Goal: Task Accomplishment & Management: Use online tool/utility

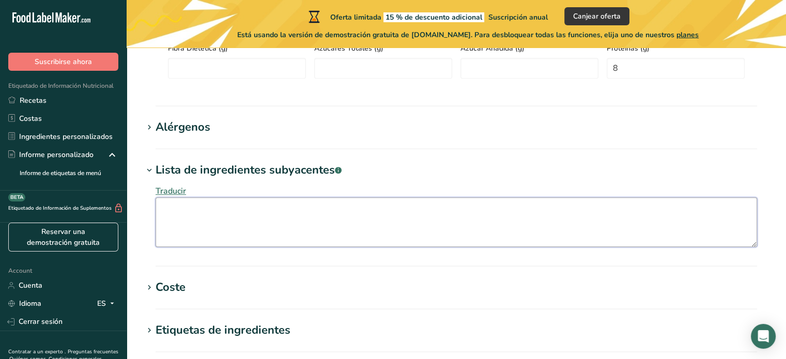
scroll to position [620, 0]
click at [282, 214] on textarea at bounding box center [455, 222] width 601 height 50
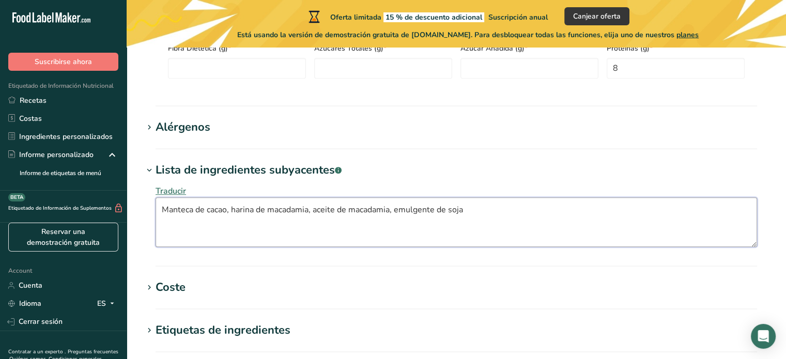
click at [502, 211] on textarea "Manteca de cacao, harina de macadamia, aceite de macadamia, emulgente de soja" at bounding box center [455, 222] width 601 height 50
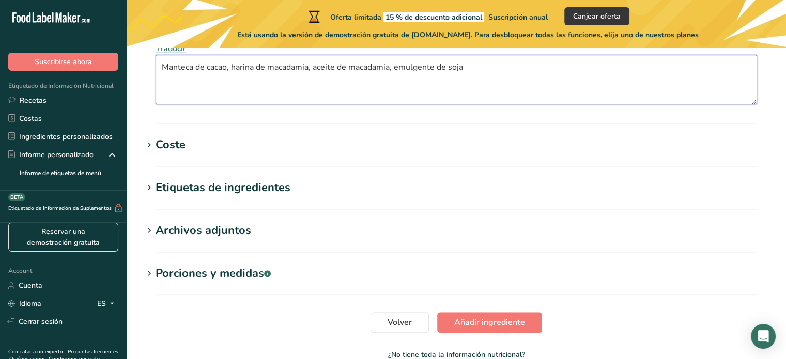
scroll to position [823, 0]
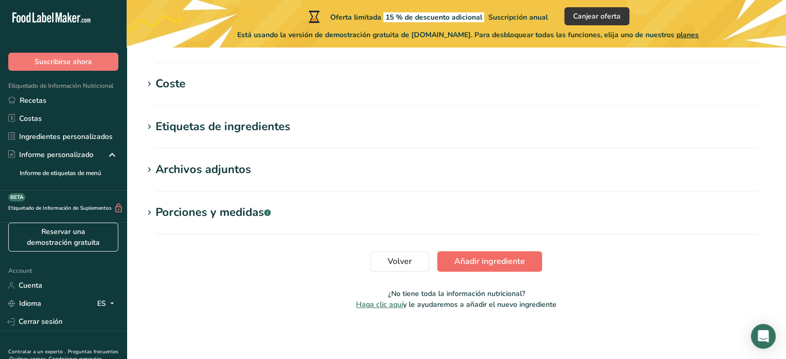
type textarea "Manteca de cacao, harina de macadamia, aceite de macadamia, emulgente de soja"
click at [476, 261] on span "Añadir ingrediente" at bounding box center [489, 261] width 71 height 12
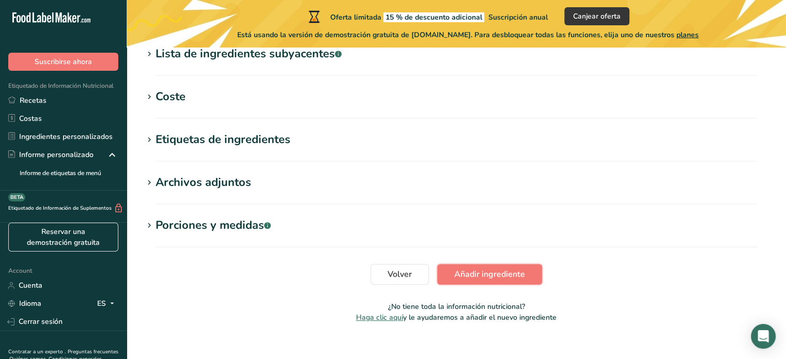
scroll to position [494, 0]
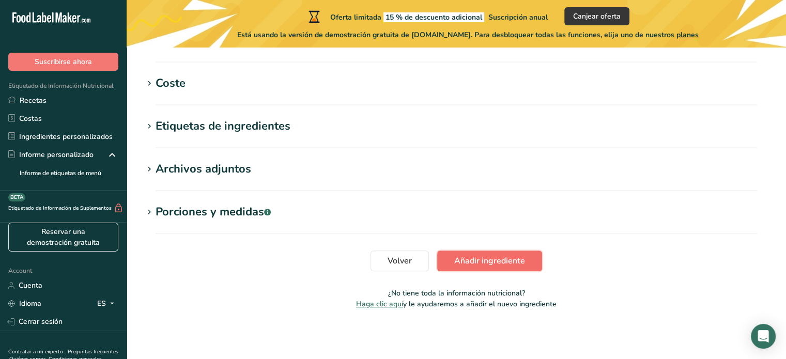
click at [477, 263] on span "Añadir ingrediente" at bounding box center [489, 261] width 71 height 12
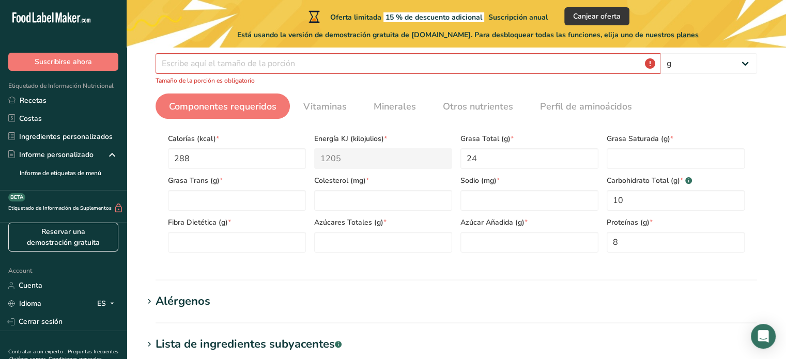
scroll to position [190, 0]
click at [222, 61] on input "number" at bounding box center [407, 64] width 505 height 21
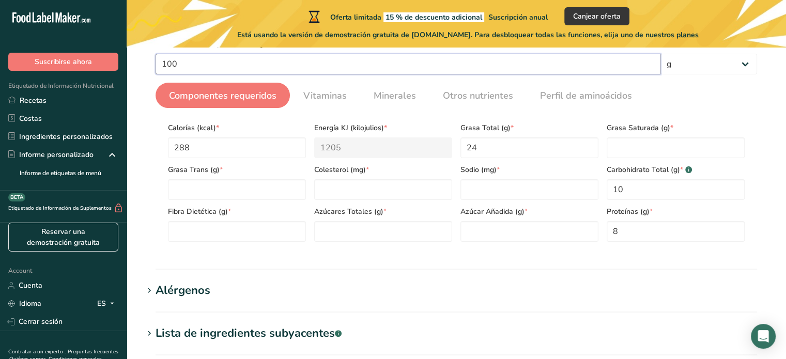
type input "100"
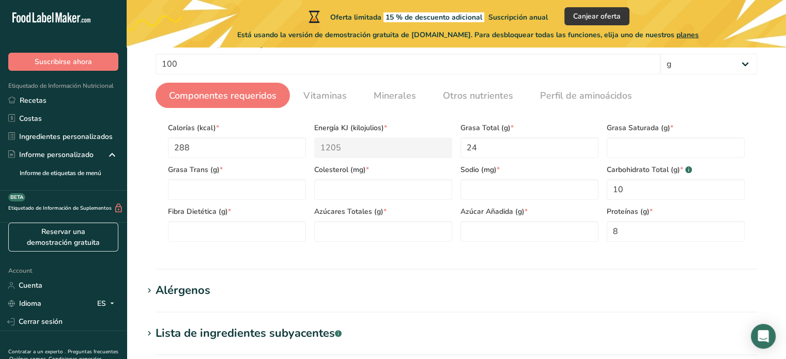
click at [430, 287] on h1 "Alérgenos" at bounding box center [456, 290] width 626 height 17
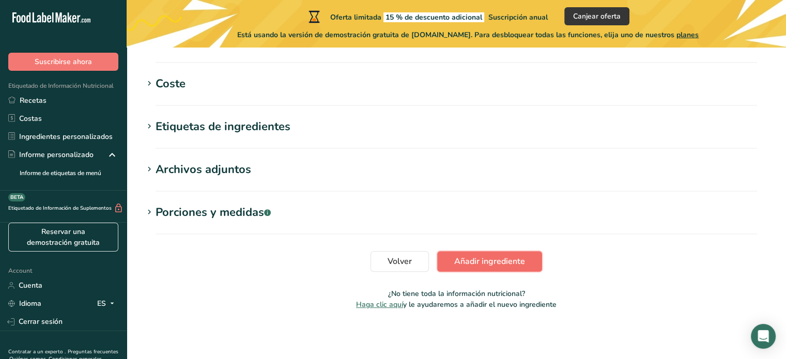
click at [480, 256] on span "Añadir ingrediente" at bounding box center [489, 261] width 71 height 12
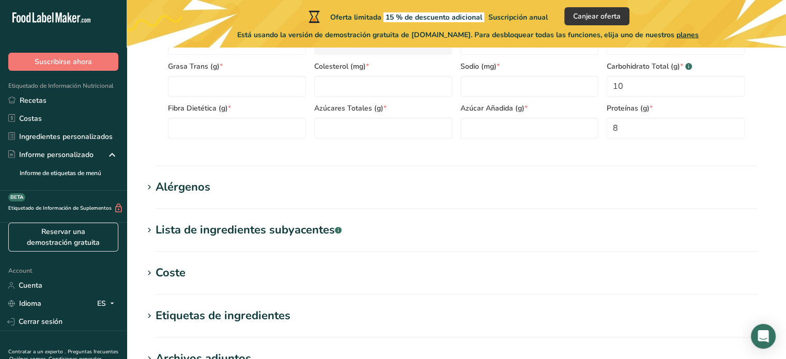
scroll to position [0, 0]
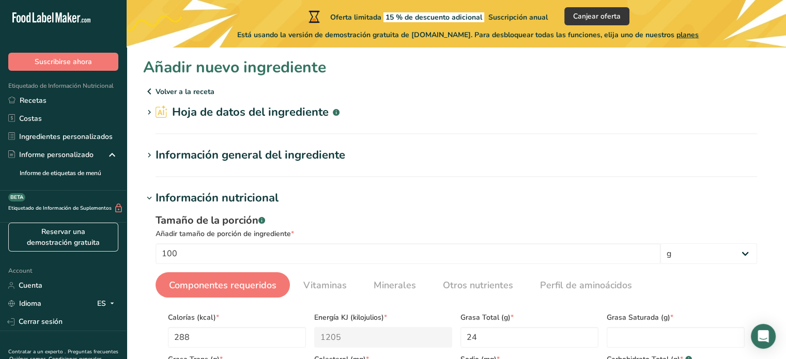
drag, startPoint x: 154, startPoint y: 4, endPoint x: 548, endPoint y: 166, distance: 425.9
click at [548, 166] on section "Información general del ingrediente Nombre del ingrediente * Traducir Chocolate…" at bounding box center [456, 162] width 626 height 30
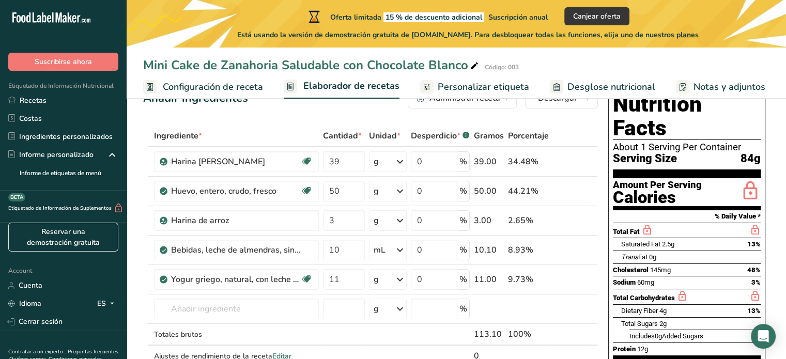
scroll to position [52, 0]
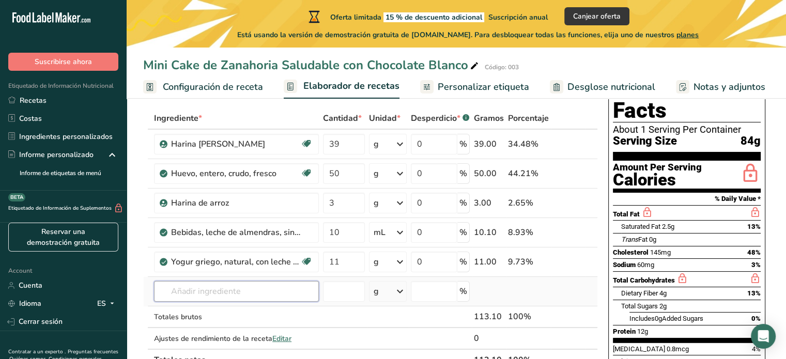
click at [253, 290] on input "text" at bounding box center [236, 291] width 165 height 21
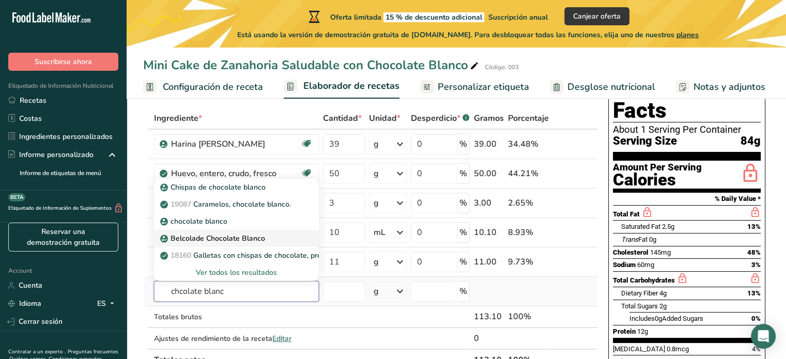
type input "chcolate blanc"
click at [233, 237] on p "Belcolade Chocolate Blanco" at bounding box center [213, 238] width 103 height 11
type input "Belcolade White Chocolate"
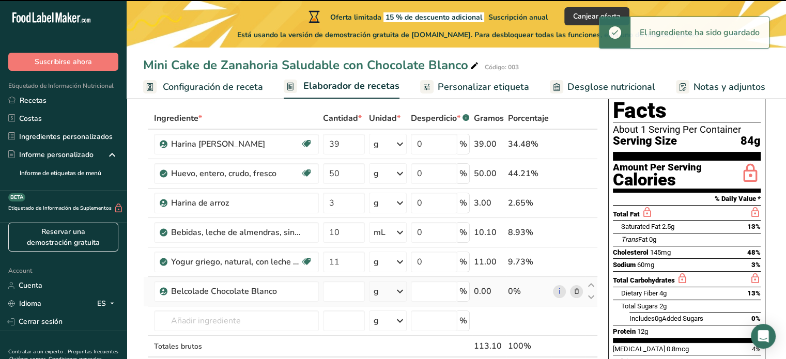
type input "0"
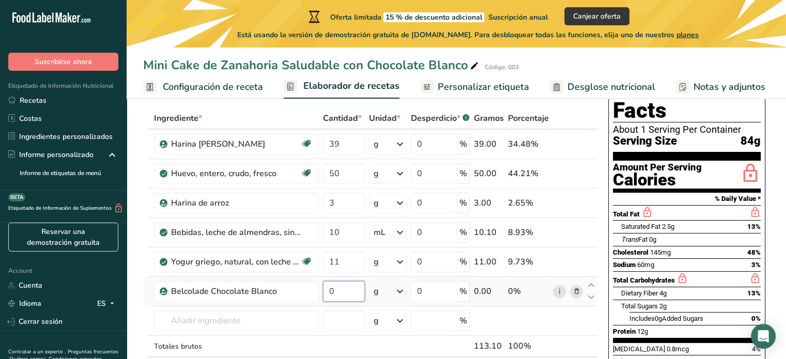
click at [350, 291] on input "0" at bounding box center [344, 291] width 42 height 21
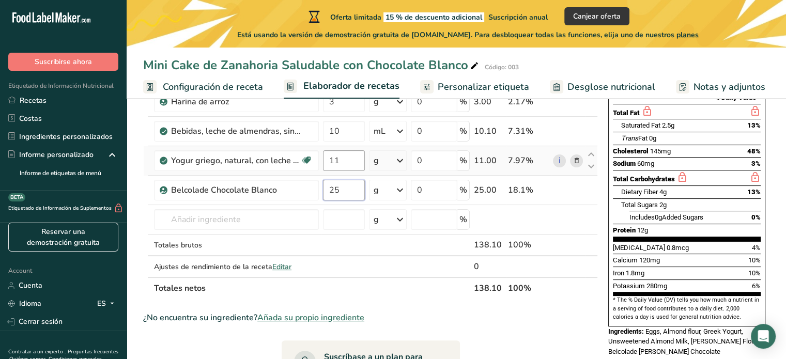
scroll to position [155, 0]
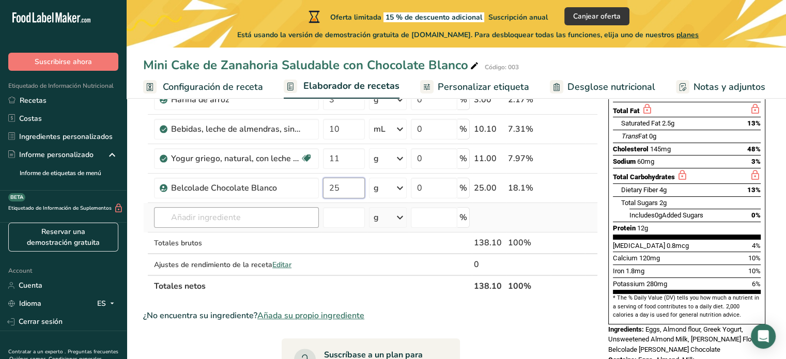
type input "25"
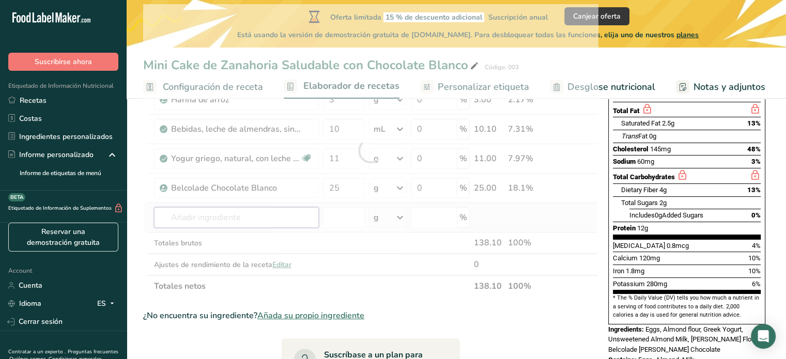
click at [244, 217] on div "Ingrediente * Cantidad * Unidad * Desperdicio * .a-a{fill:#347362;}.b-a{fill:#f…" at bounding box center [370, 150] width 455 height 293
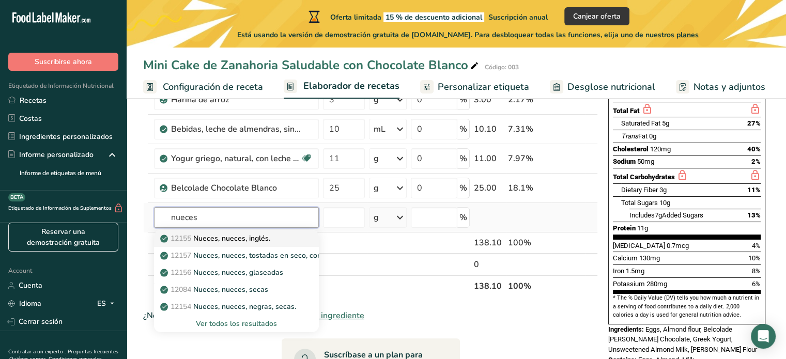
type input "nueces"
click at [250, 237] on p "12155 Nueces, nueces, inglés." at bounding box center [216, 238] width 108 height 11
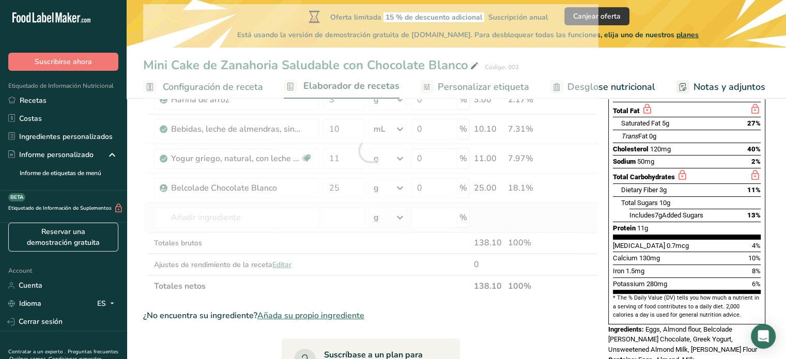
type input "Nuts, walnuts, english"
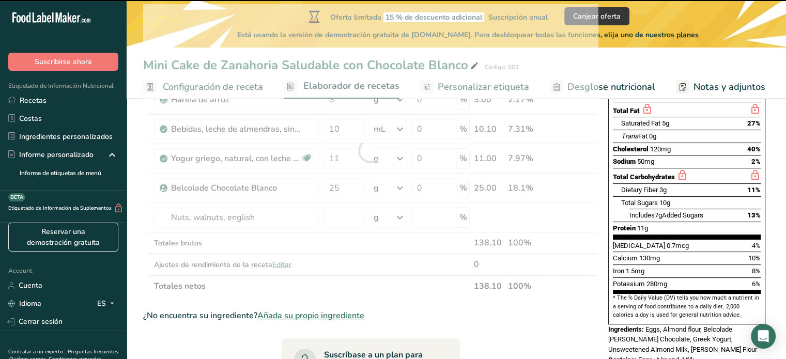
type input "0"
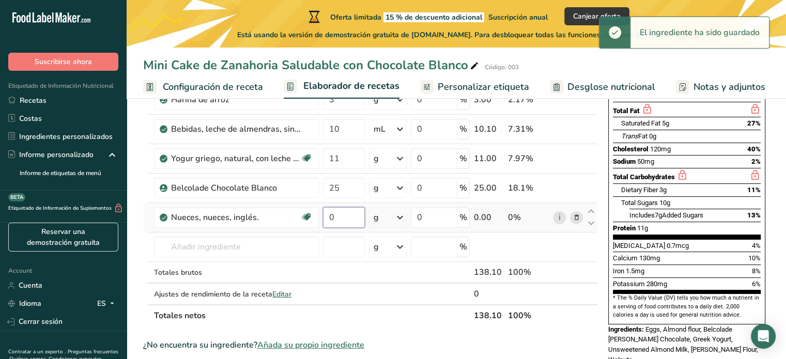
click at [344, 214] on input "0" at bounding box center [344, 217] width 42 height 21
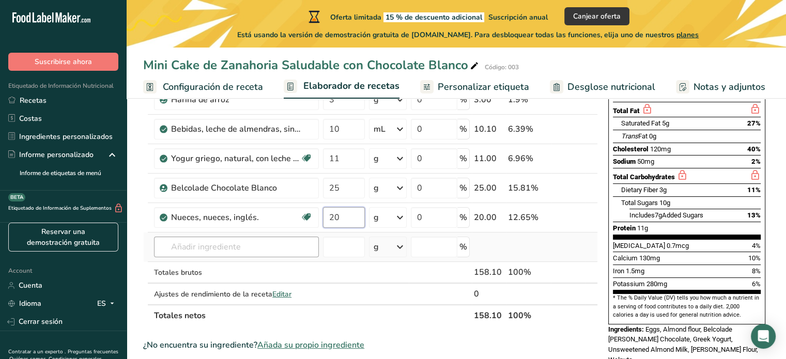
type input "20"
click at [276, 244] on div "Ingrediente * Cantidad * Unidad * Desperdicio * .a-a{fill:#347362;}.b-a{fill:#f…" at bounding box center [370, 165] width 455 height 322
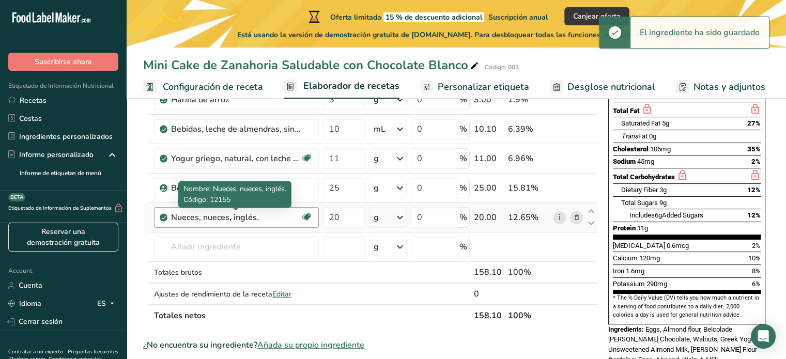
click at [257, 219] on div "Nueces, nueces, inglés." at bounding box center [235, 217] width 129 height 12
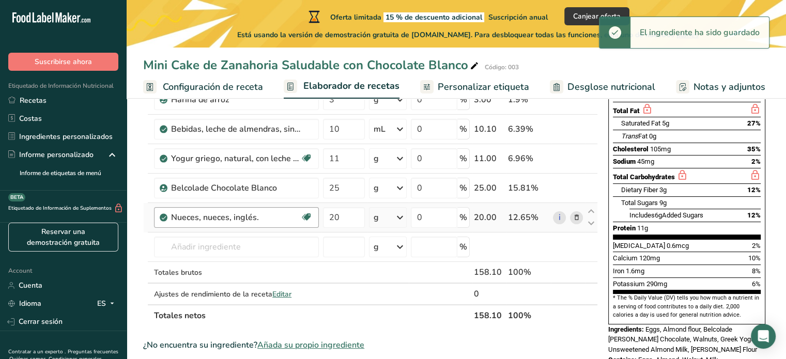
click at [269, 219] on div "Nueces, nueces, inglés." at bounding box center [235, 217] width 129 height 12
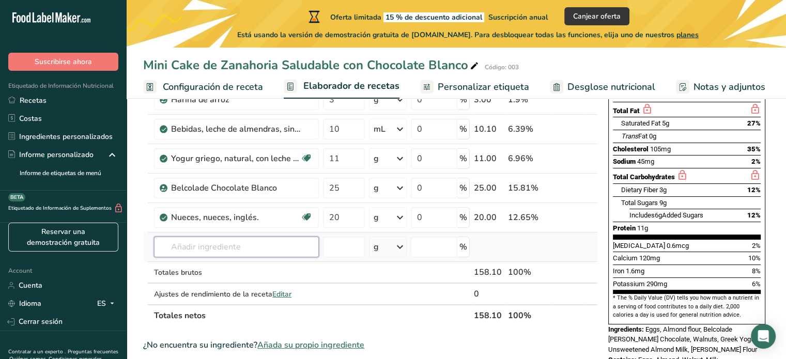
click at [238, 245] on input "text" at bounding box center [236, 247] width 165 height 21
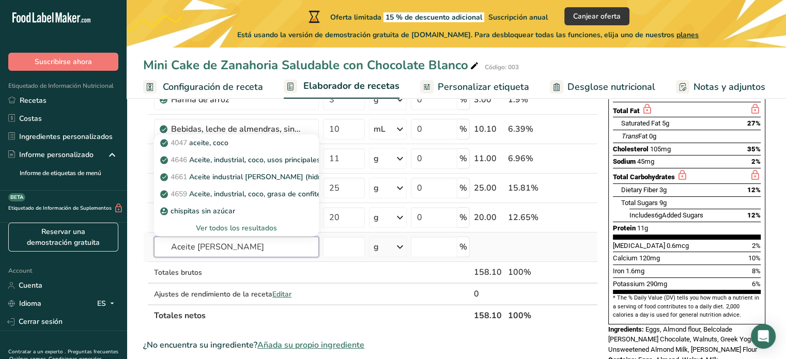
type input "Aceite [PERSON_NAME]"
click at [226, 228] on div "Ver todos los resultados" at bounding box center [236, 228] width 148 height 11
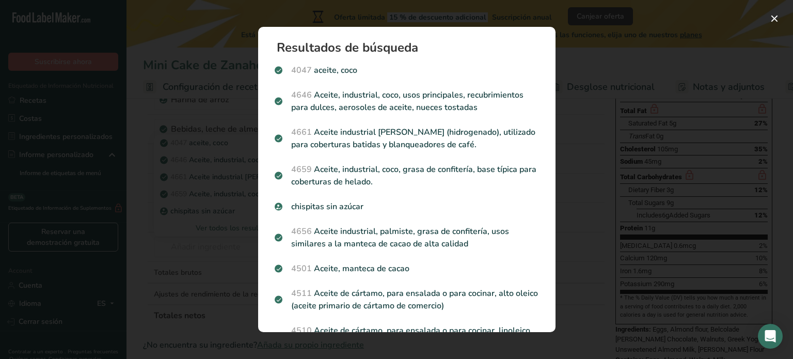
click at [145, 238] on div "Search results modal" at bounding box center [396, 179] width 793 height 359
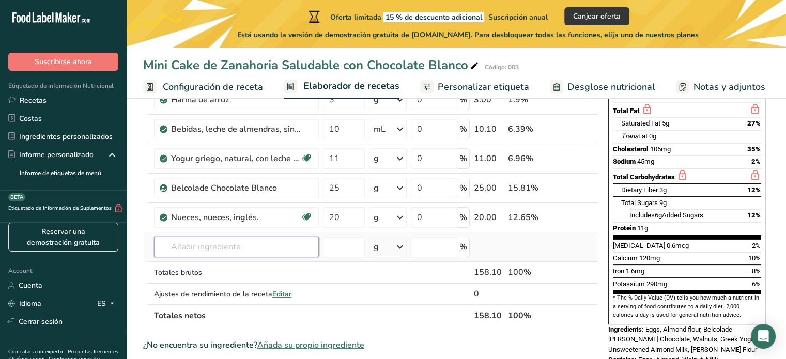
click at [253, 247] on input "text" at bounding box center [236, 247] width 165 height 21
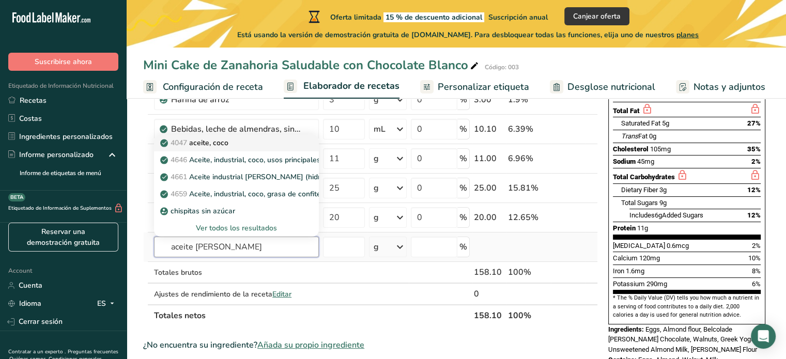
type input "aceite [PERSON_NAME]"
click at [252, 146] on div "4047 aceite, coco" at bounding box center [228, 142] width 132 height 11
type input "Oil, coconut"
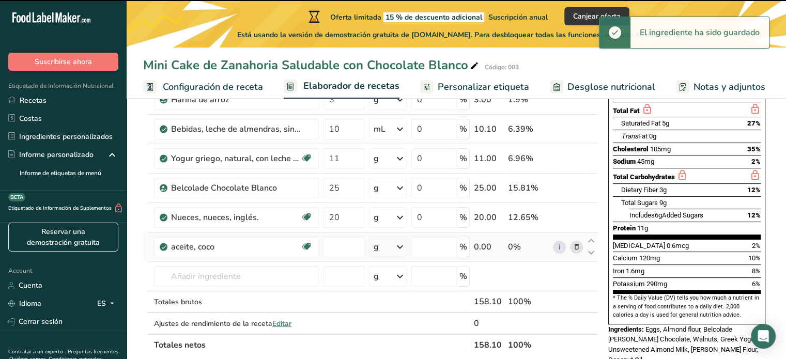
type input "0"
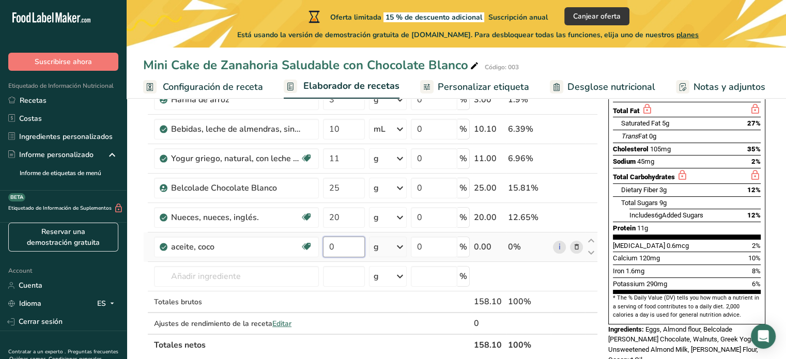
click at [343, 245] on input "0" at bounding box center [344, 247] width 42 height 21
type input "25"
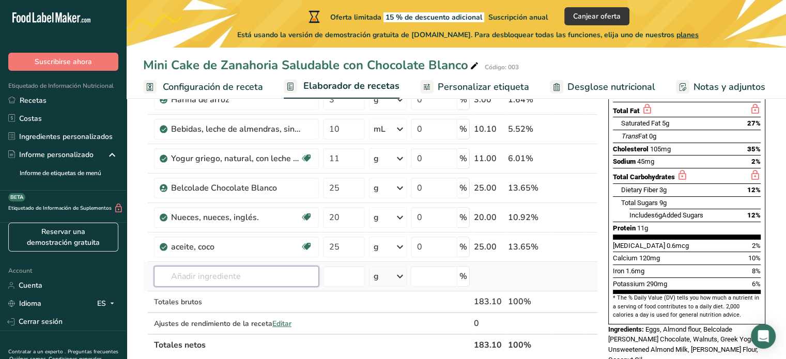
click at [244, 273] on div "Ingrediente * Cantidad * Unidad * Desperdicio * .a-a{fill:#347362;}.b-a{fill:#f…" at bounding box center [370, 180] width 455 height 352
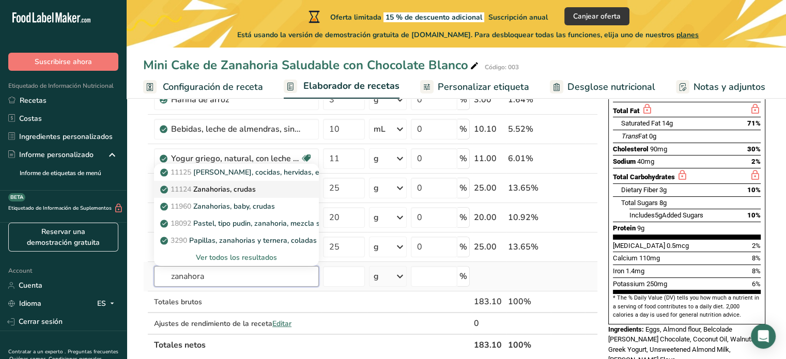
type input "zanahora"
click at [263, 192] on div "11124 Zanahorias, crudas" at bounding box center [228, 189] width 132 height 11
type input "Carrots, raw"
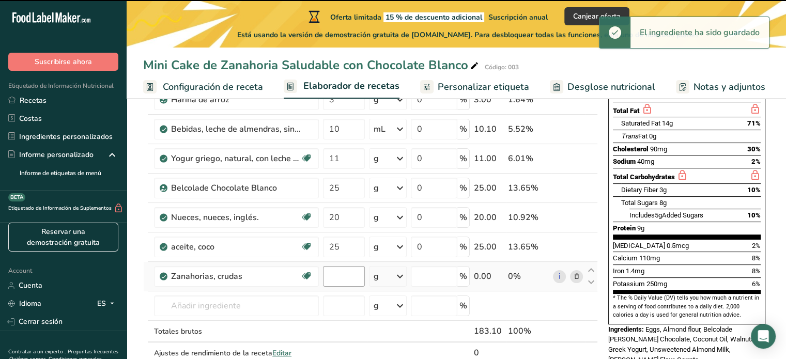
type input "0"
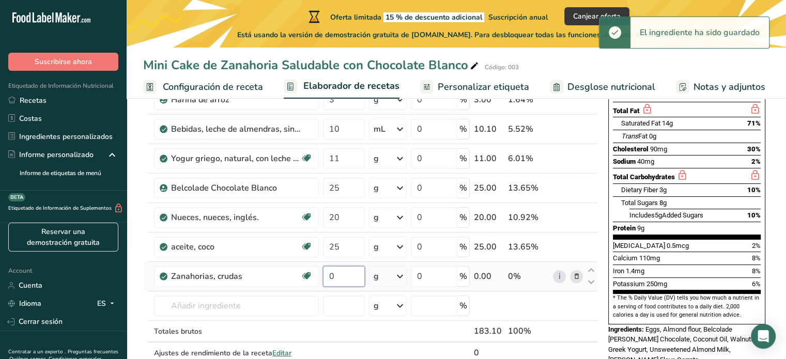
click at [344, 275] on input "0" at bounding box center [344, 276] width 42 height 21
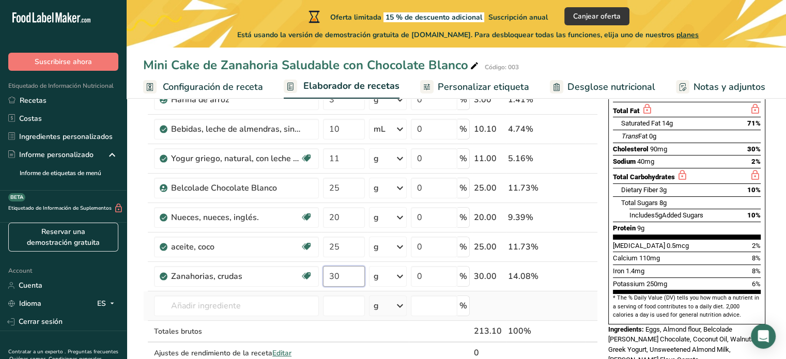
type input "30"
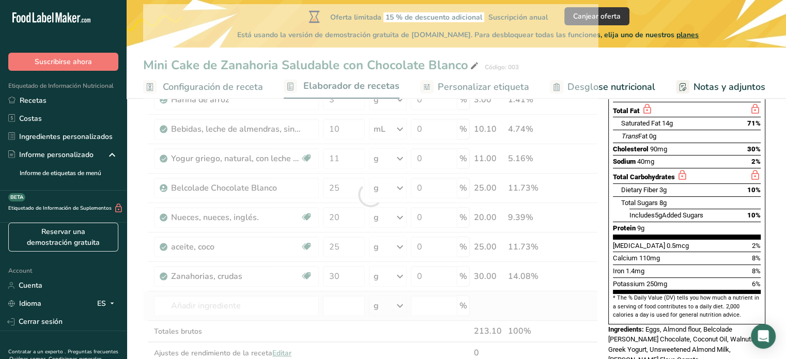
click at [520, 302] on div "Ingrediente * Cantidad * Unidad * Desperdicio * .a-a{fill:#347362;}.b-a{fill:#f…" at bounding box center [370, 194] width 455 height 381
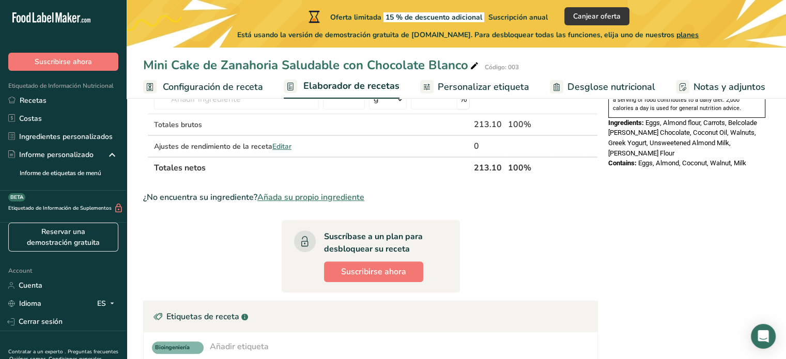
scroll to position [517, 0]
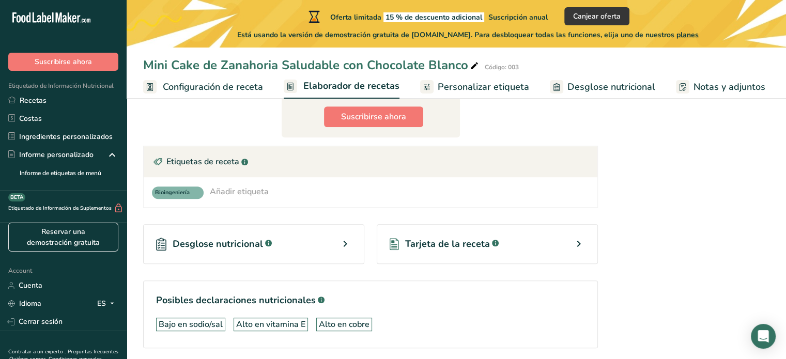
click at [200, 245] on span "Desglose nutricional" at bounding box center [218, 244] width 90 height 14
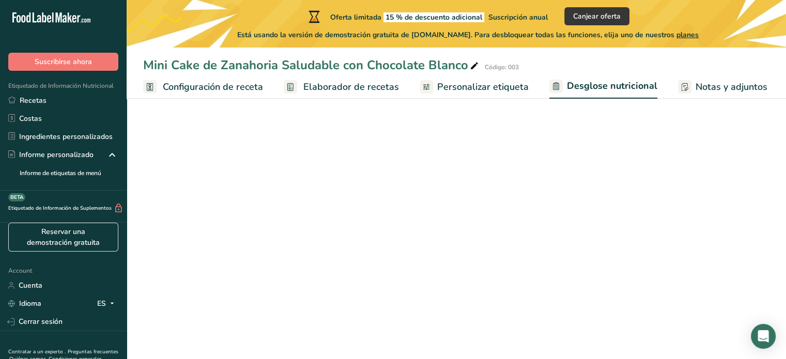
select select "Calories"
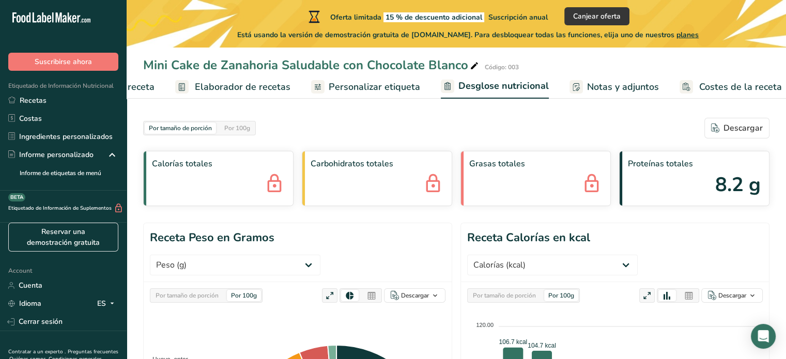
click at [526, 169] on span "Grasas totales" at bounding box center [535, 164] width 133 height 12
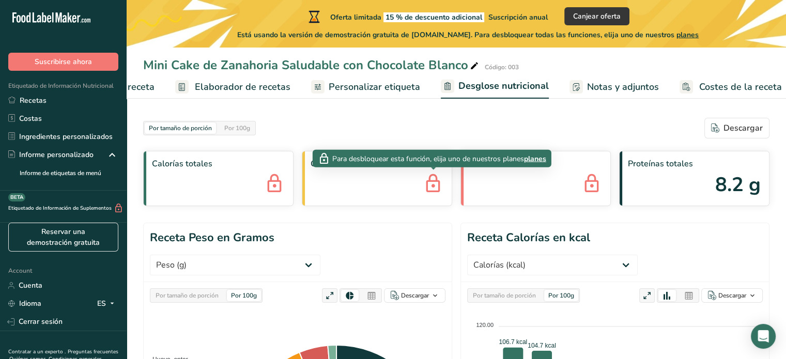
click at [415, 171] on div "Carbohidratos totales" at bounding box center [377, 178] width 150 height 55
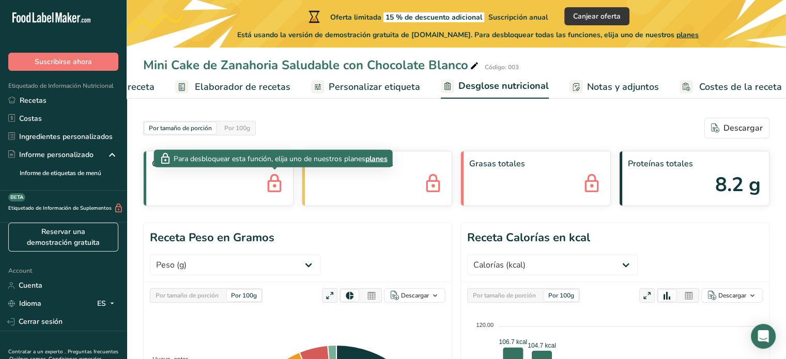
click at [266, 173] on icon at bounding box center [274, 184] width 21 height 28
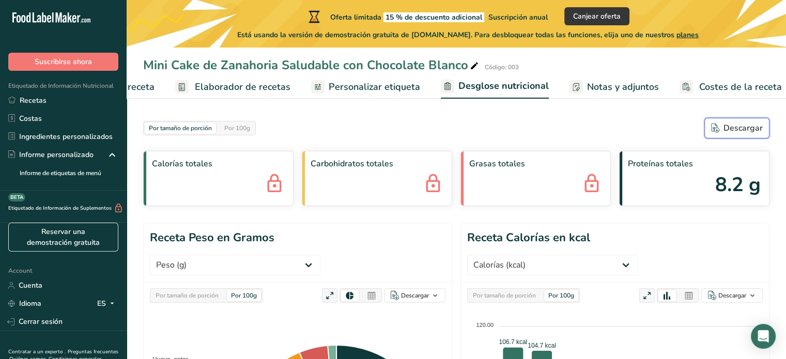
click at [721, 132] on div "Descargar" at bounding box center [737, 128] width 52 height 12
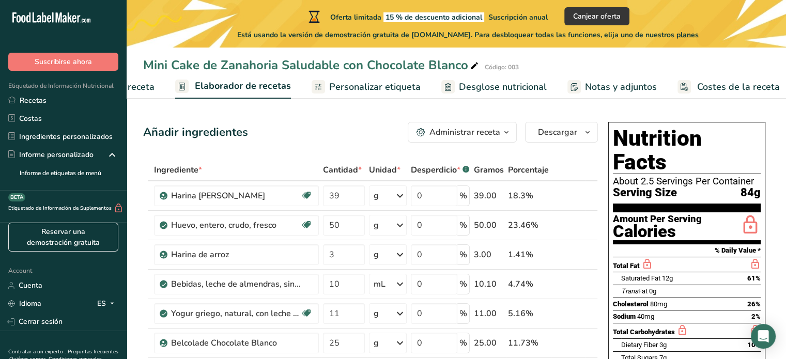
click at [502, 130] on span "button" at bounding box center [506, 132] width 12 height 12
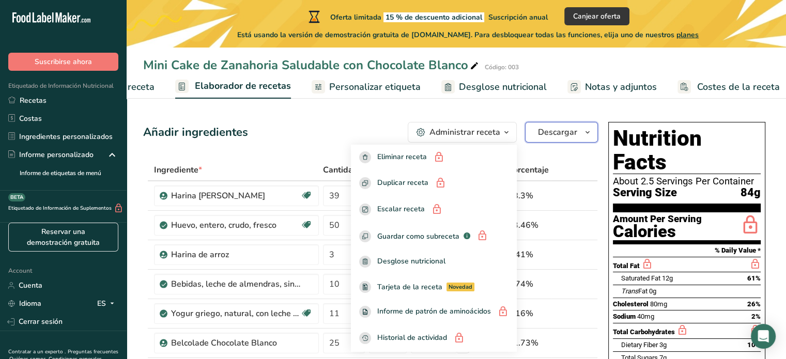
click at [570, 132] on span "Descargar" at bounding box center [557, 132] width 39 height 12
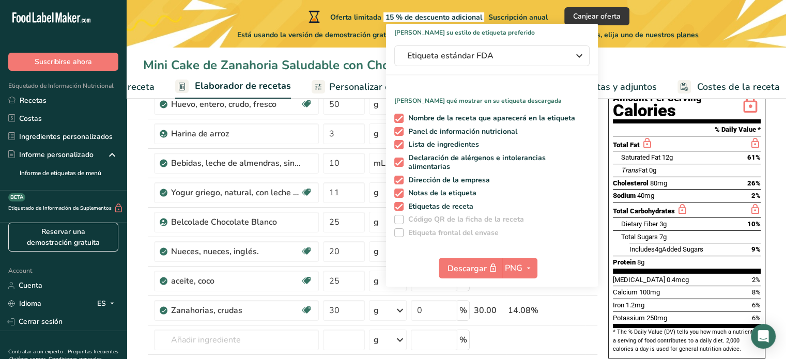
scroll to position [103, 0]
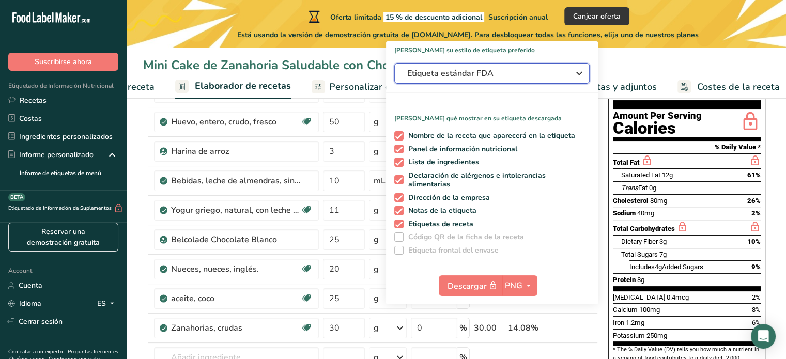
click at [533, 74] on span "Etiqueta estándar FDA" at bounding box center [484, 73] width 155 height 12
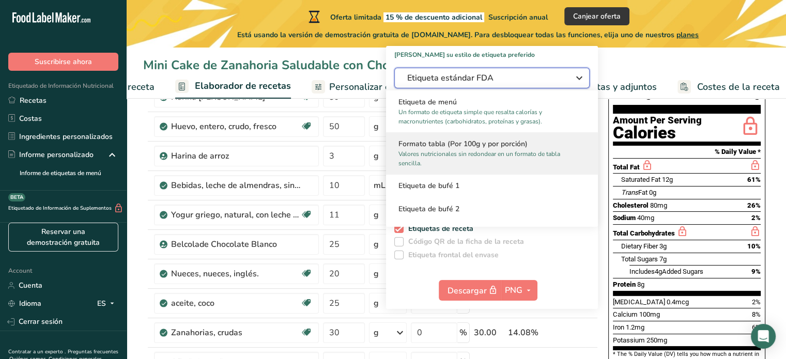
scroll to position [52, 0]
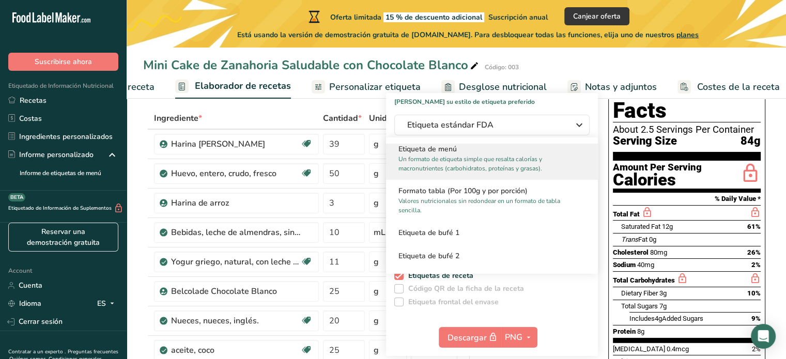
click at [450, 161] on p "Un formato de etiqueta simple que resalta calorías y macronutrientes (carbohidr…" at bounding box center [487, 163] width 178 height 19
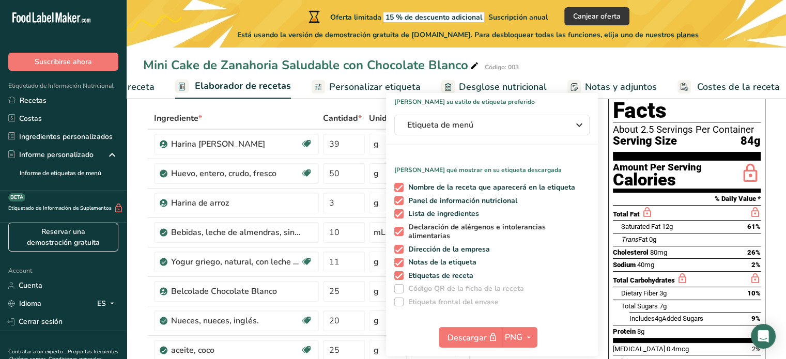
click at [399, 232] on span at bounding box center [398, 231] width 9 height 9
click at [399, 232] on input "Declaración de alérgenos e intolerancias alimentarias" at bounding box center [397, 231] width 7 height 7
checkbox input "false"
click at [395, 247] on span at bounding box center [398, 249] width 9 height 9
click at [395, 247] on input "Dirección de la empresa" at bounding box center [397, 249] width 7 height 7
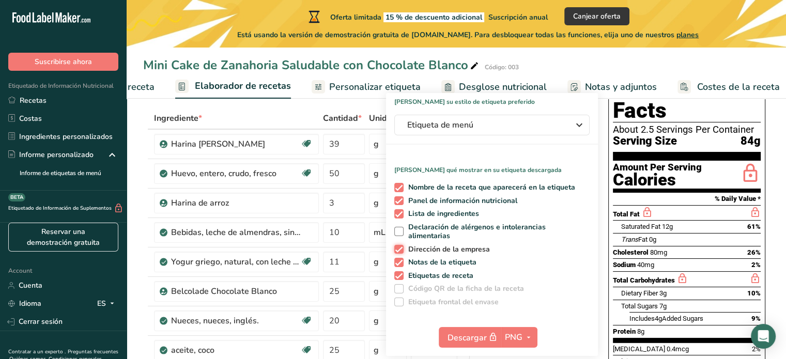
checkbox input "false"
click at [400, 275] on span at bounding box center [398, 275] width 9 height 9
click at [400, 275] on input "Etiquetas de receta" at bounding box center [397, 275] width 7 height 7
checkbox input "false"
click at [399, 262] on span at bounding box center [398, 262] width 9 height 9
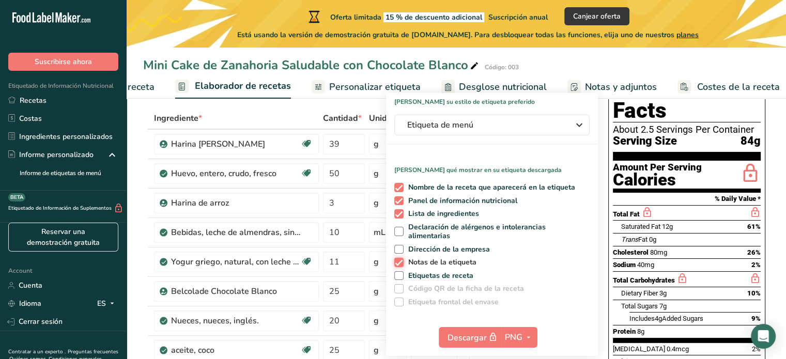
click at [399, 262] on input "Notas de la etiqueta" at bounding box center [397, 262] width 7 height 7
checkbox input "false"
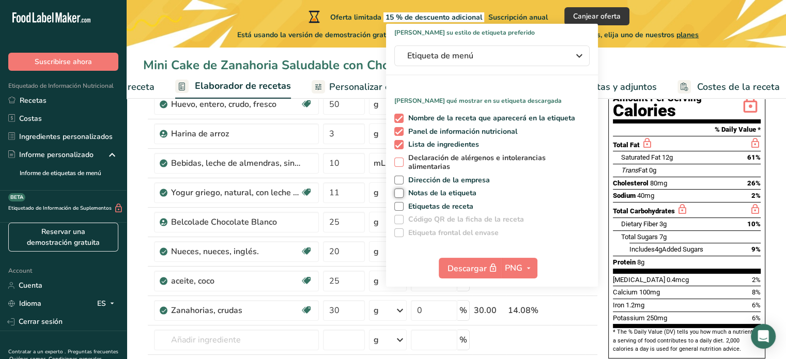
scroll to position [103, 0]
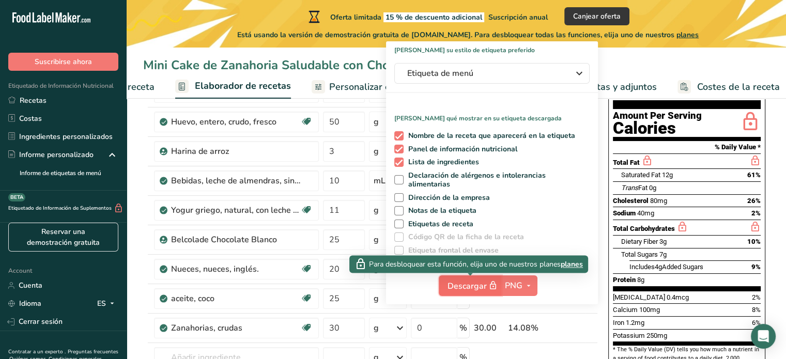
click at [477, 286] on span "Descargar" at bounding box center [473, 285] width 52 height 13
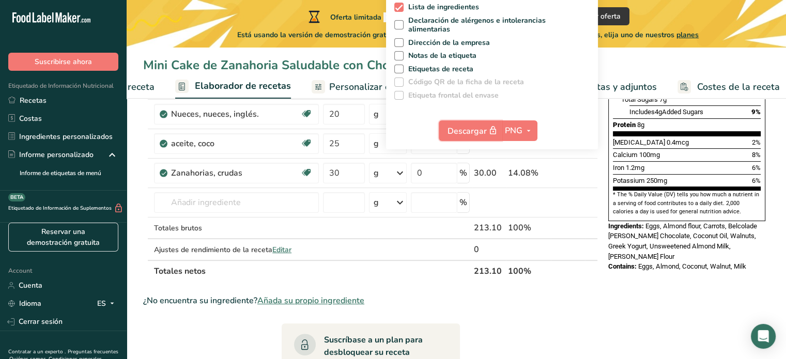
scroll to position [155, 0]
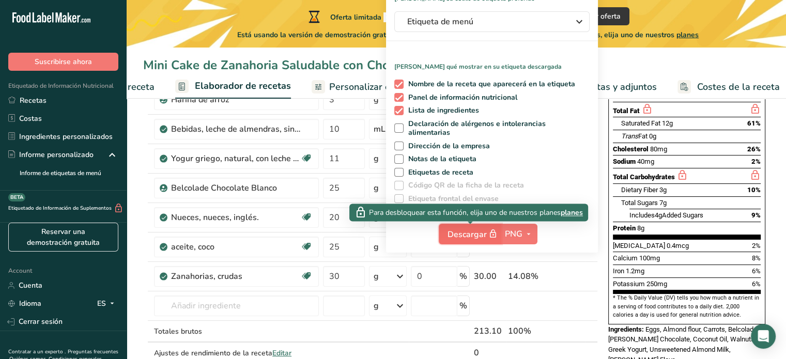
click at [486, 237] on span "Descargar" at bounding box center [473, 234] width 52 height 13
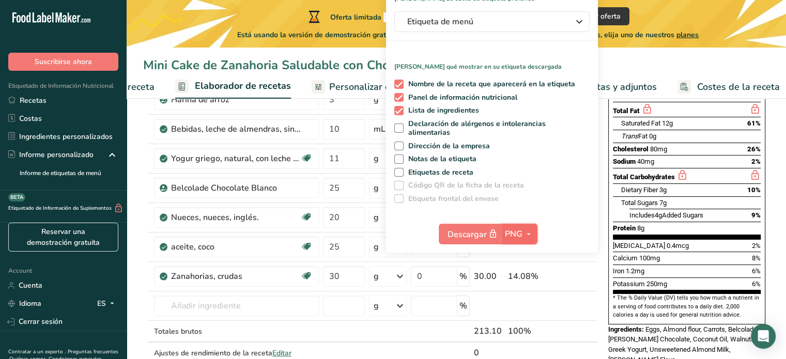
click at [517, 236] on span "PNG" at bounding box center [514, 234] width 18 height 12
click at [517, 256] on link "PNG" at bounding box center [520, 254] width 33 height 17
click at [601, 256] on div "Añadir ingredientes Administrar receta Eliminar receta Duplicar receta Escalar …" at bounding box center [373, 353] width 461 height 780
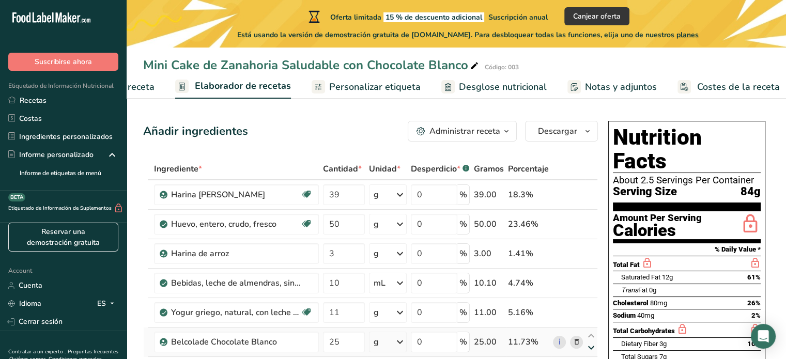
scroll to position [0, 0]
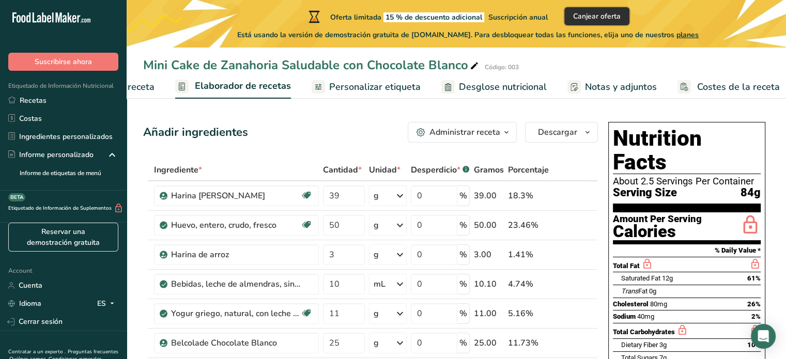
click at [607, 15] on span "Canjear oferta" at bounding box center [597, 16] width 48 height 11
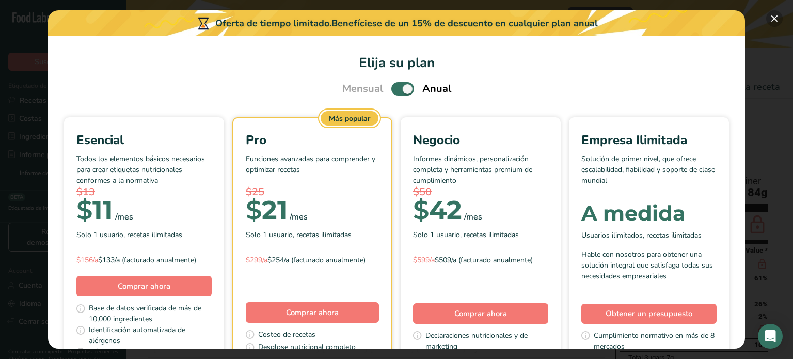
click at [771, 15] on button "Pick Your Pricing Plan Modal" at bounding box center [775, 18] width 17 height 17
